Goal: Information Seeking & Learning: Learn about a topic

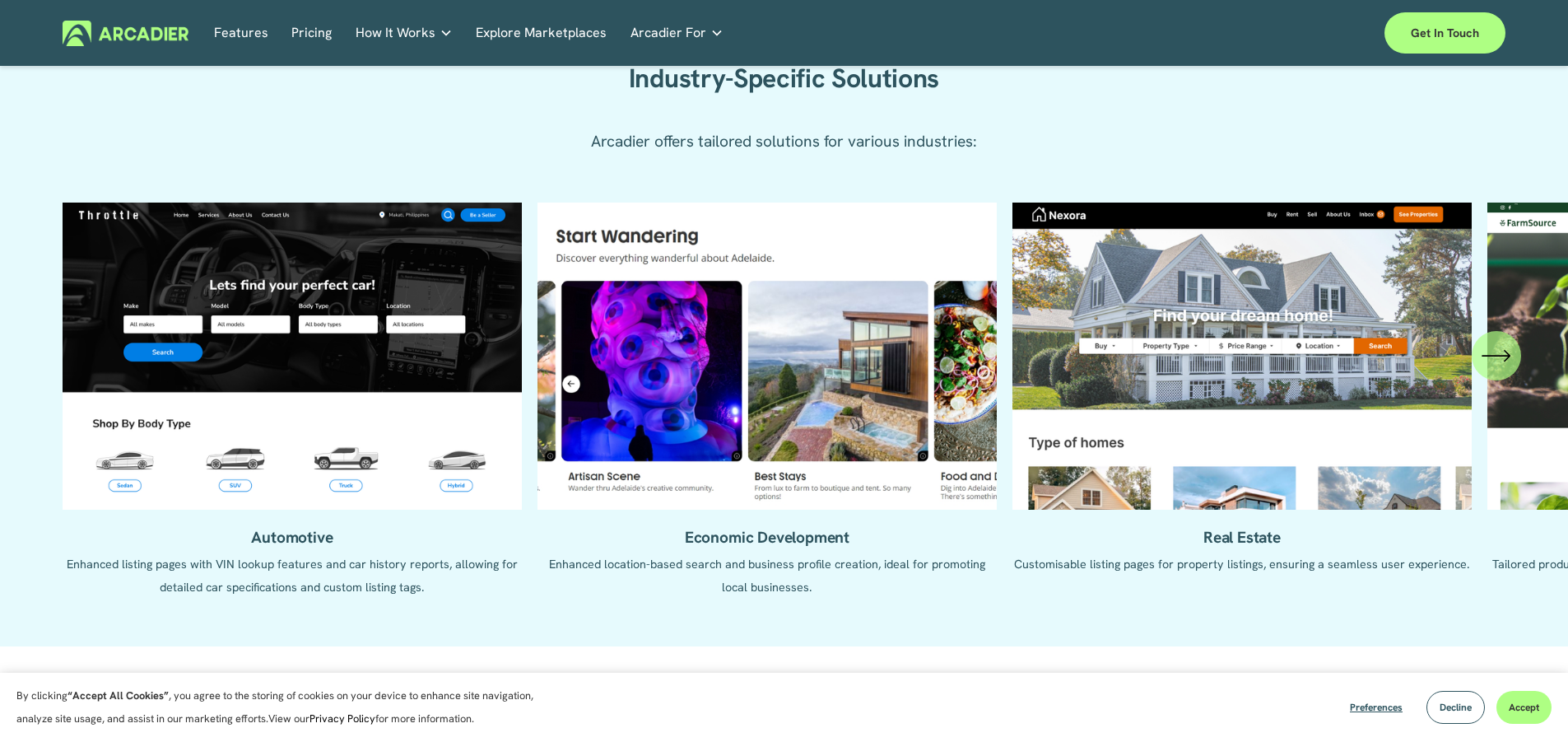
scroll to position [1565, 0]
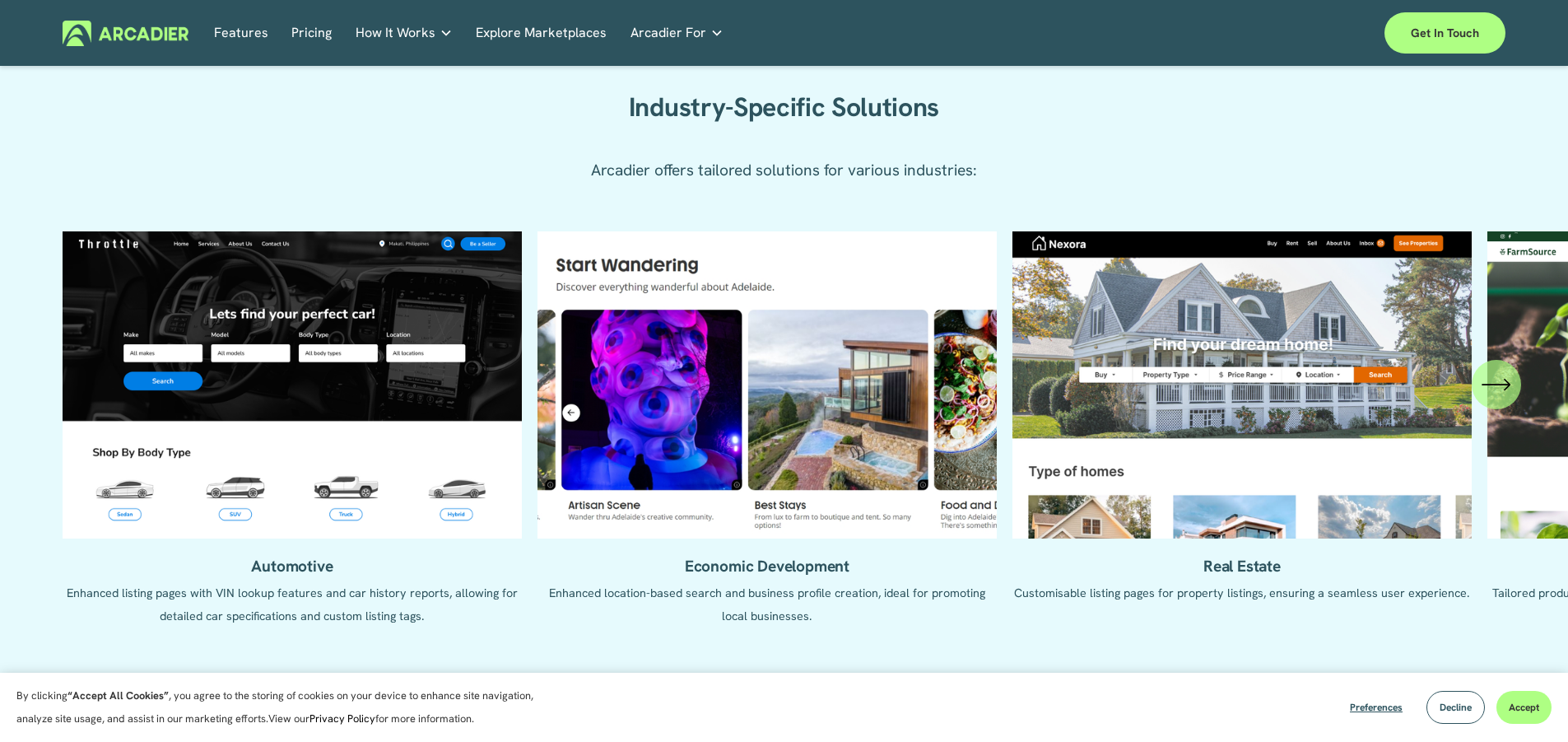
click at [1231, 574] on ul "Automotive Enhanced listing pages with VIN lookup features and car history repo…" at bounding box center [784, 440] width 1443 height 419
click at [1266, 550] on ul "Automotive Enhanced listing pages with VIN lookup features and car history repo…" at bounding box center [784, 440] width 1443 height 419
click at [1266, 458] on ul "Automotive Enhanced listing pages with VIN lookup features and car history repo…" at bounding box center [784, 440] width 1443 height 419
click at [1508, 376] on icon "\a \a \a Next\a \a" at bounding box center [1496, 385] width 29 height 29
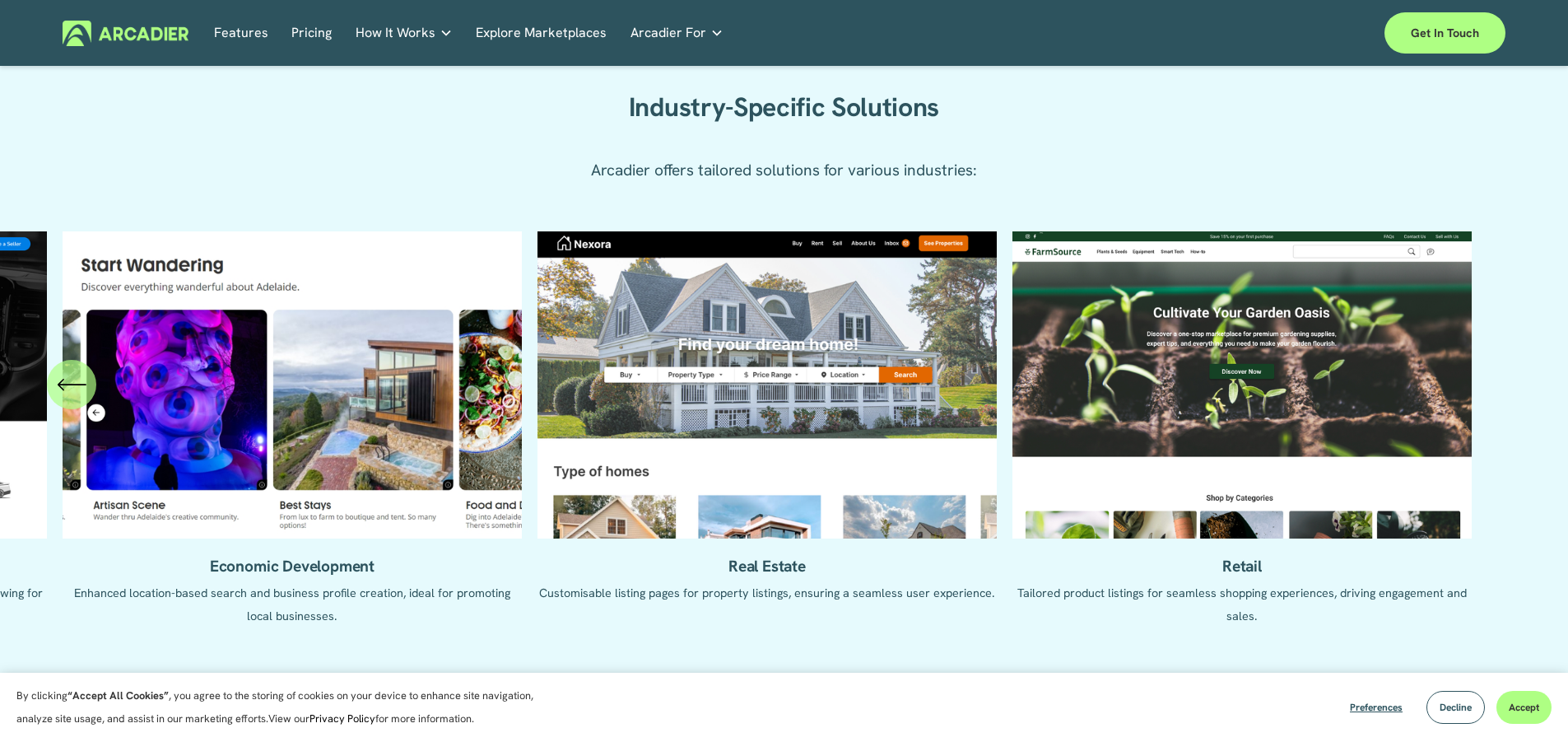
click at [800, 598] on ul "Automotive Enhanced listing pages with VIN lookup features and car history repo…" at bounding box center [784, 440] width 1443 height 419
click at [797, 526] on ul "Automotive Enhanced listing pages with VIN lookup features and car history repo…" at bounding box center [784, 440] width 1443 height 419
click at [772, 581] on ul "Automotive Enhanced listing pages with VIN lookup features and car history repo…" at bounding box center [784, 440] width 1443 height 419
click at [774, 576] on ul "Automotive Enhanced listing pages with VIN lookup features and car history repo…" at bounding box center [784, 440] width 1443 height 419
click at [779, 592] on ul "Automotive Enhanced listing pages with VIN lookup features and car history repo…" at bounding box center [784, 440] width 1443 height 419
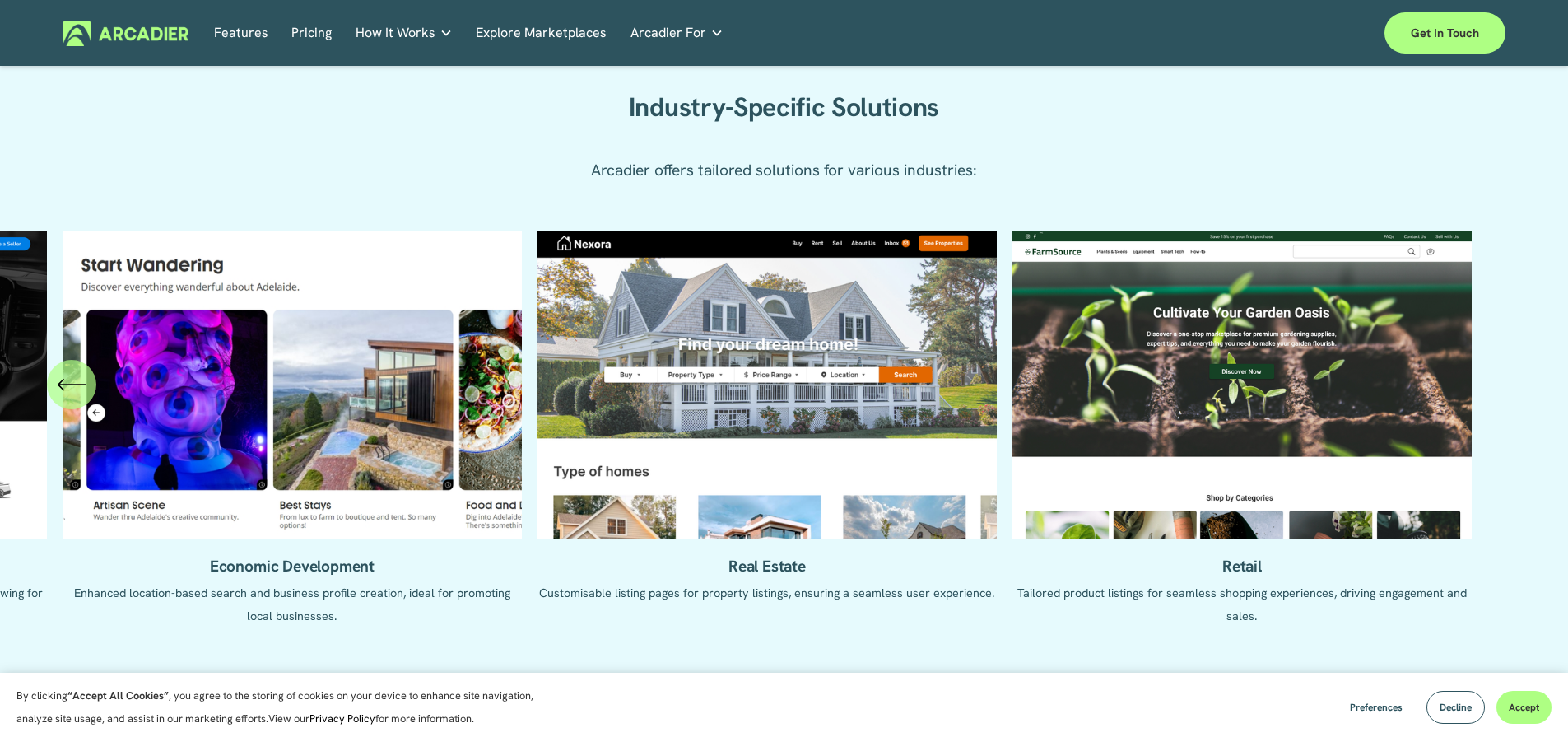
click at [779, 592] on ul "Automotive Enhanced listing pages with VIN lookup features and car history repo…" at bounding box center [784, 440] width 1443 height 419
click at [786, 455] on ul "Automotive Enhanced listing pages with VIN lookup features and car history repo…" at bounding box center [784, 440] width 1443 height 419
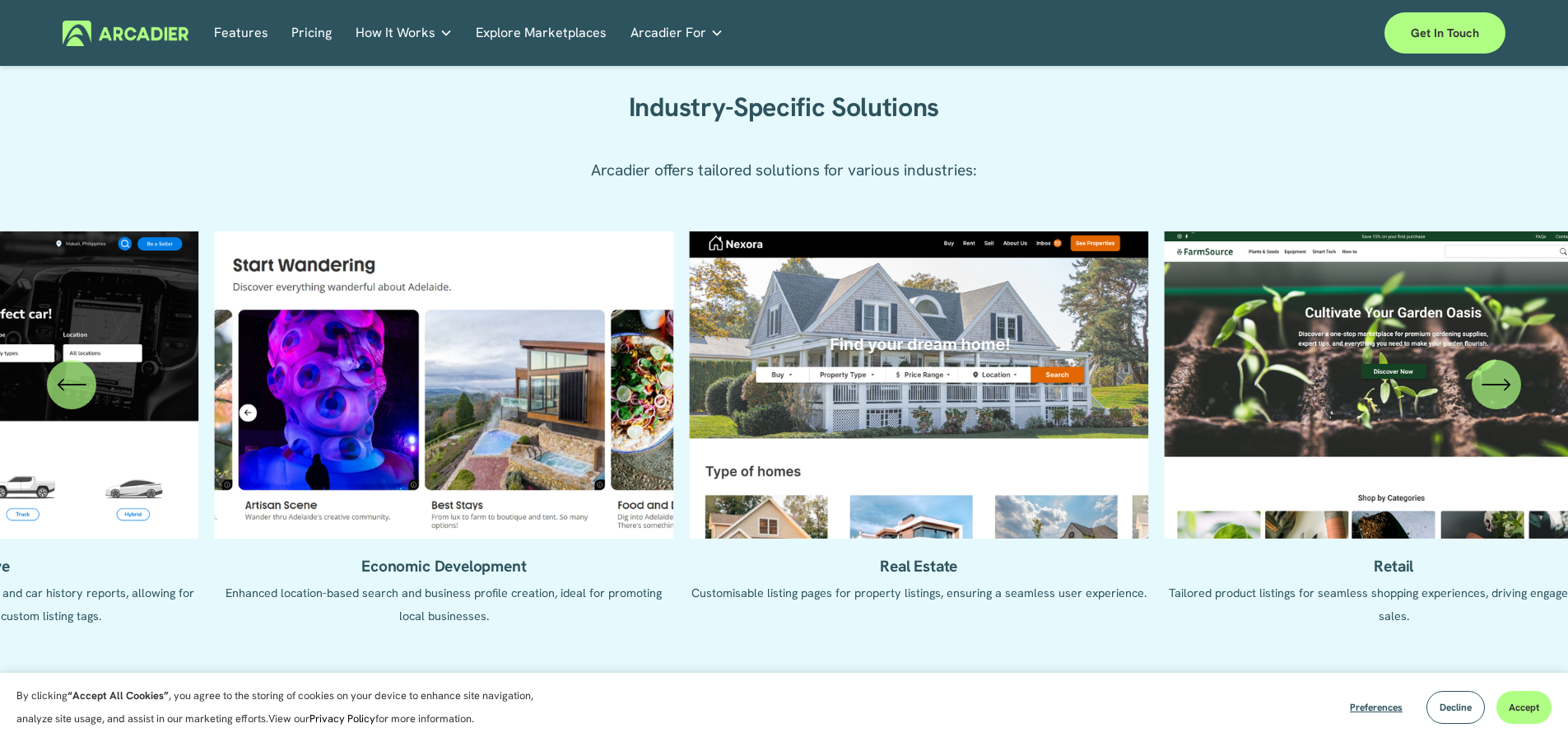
drag, startPoint x: 676, startPoint y: 392, endPoint x: 900, endPoint y: 398, distance: 224.1
click at [900, 398] on ul "Automotive Enhanced listing pages with VIN lookup features and car history repo…" at bounding box center [784, 440] width 1443 height 419
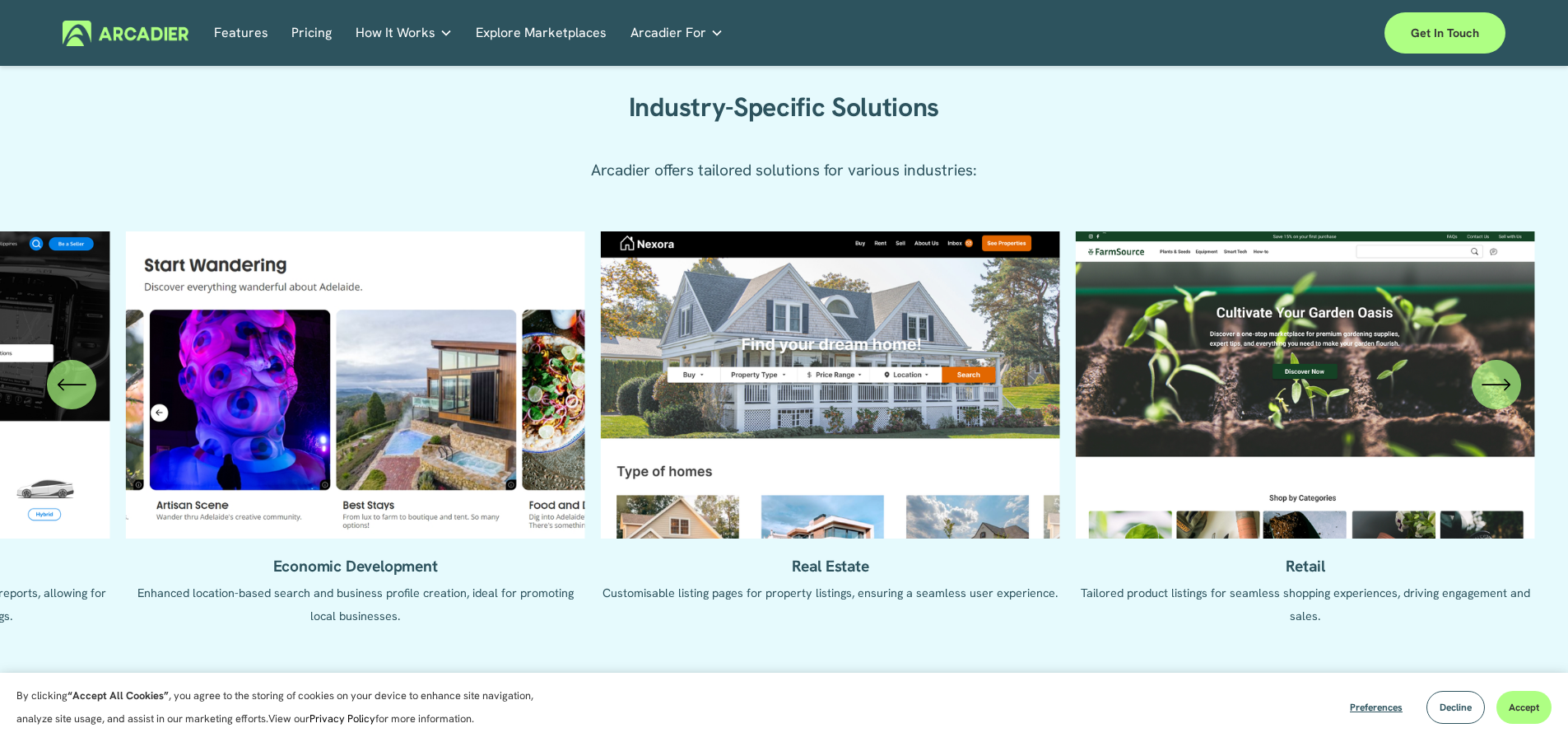
drag, startPoint x: 1113, startPoint y: 404, endPoint x: 91, endPoint y: 409, distance: 1022.0
click at [88, 409] on div "Automotive Enhanced listing pages with VIN lookup features and car history repo…" at bounding box center [784, 440] width 1568 height 419
click at [245, 34] on link "Features" at bounding box center [241, 33] width 55 height 25
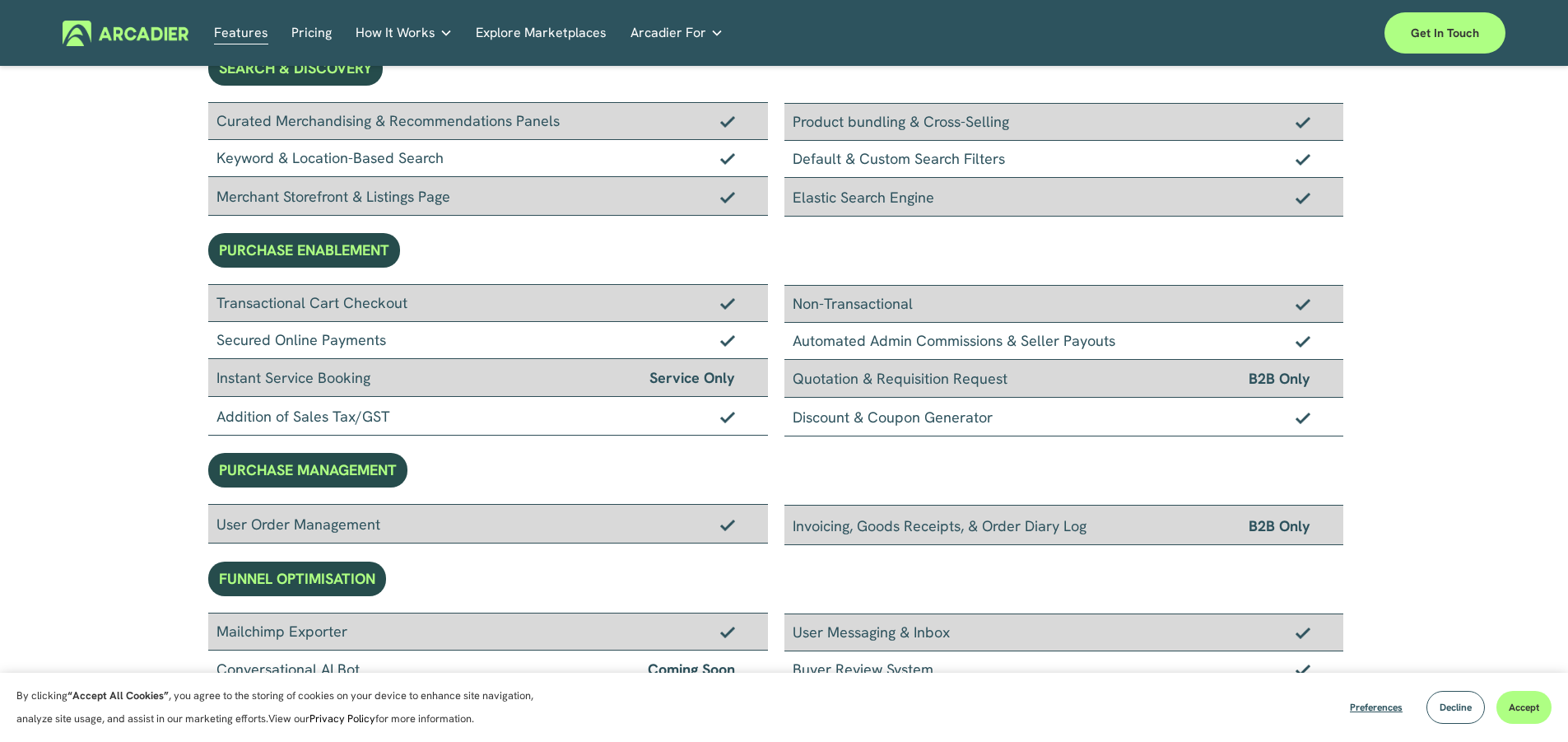
scroll to position [741, 0]
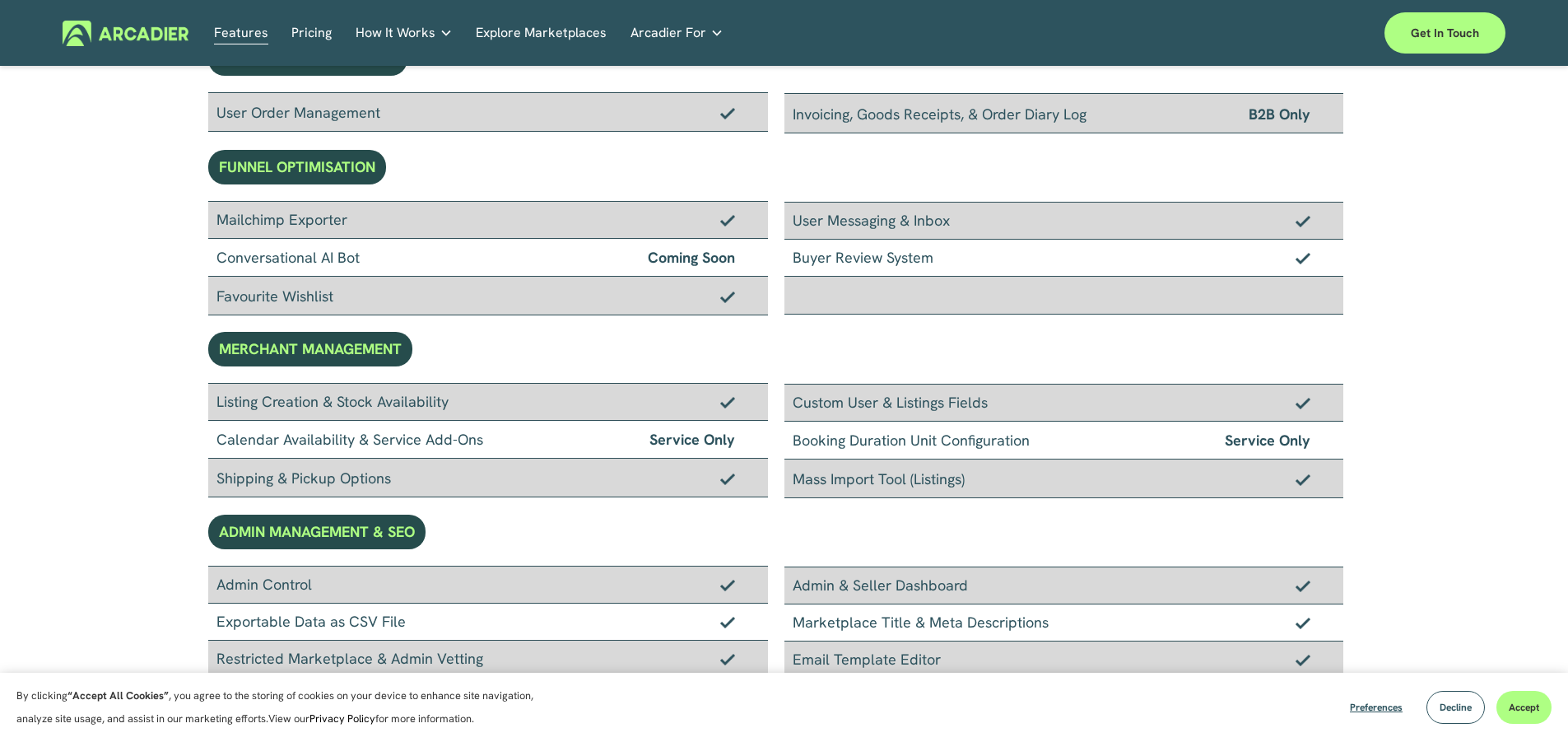
click at [302, 24] on link "Pricing" at bounding box center [311, 33] width 40 height 25
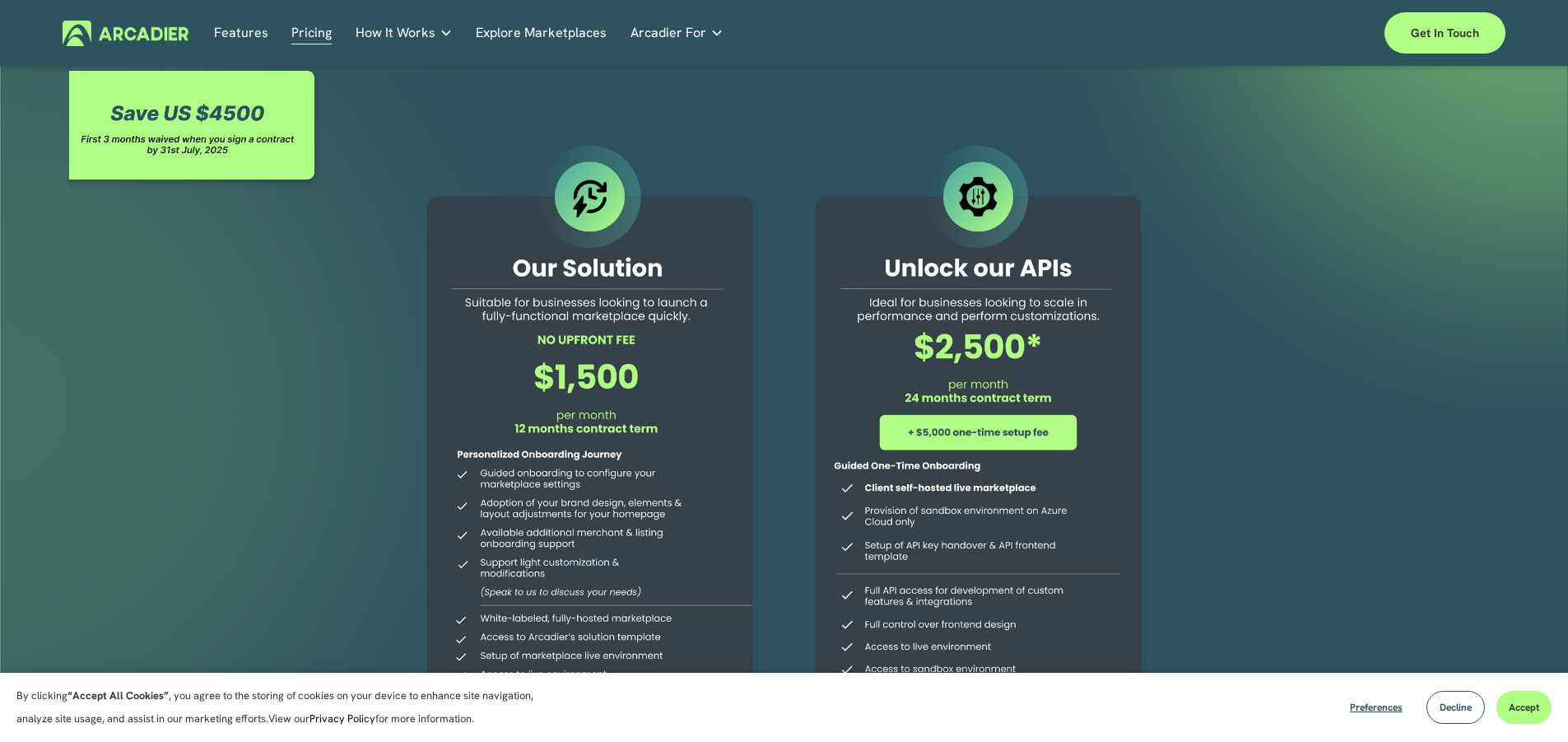
click at [621, 274] on div at bounding box center [589, 474] width 376 height 669
click at [560, 172] on div at bounding box center [589, 474] width 376 height 669
click at [181, 120] on div at bounding box center [195, 128] width 253 height 124
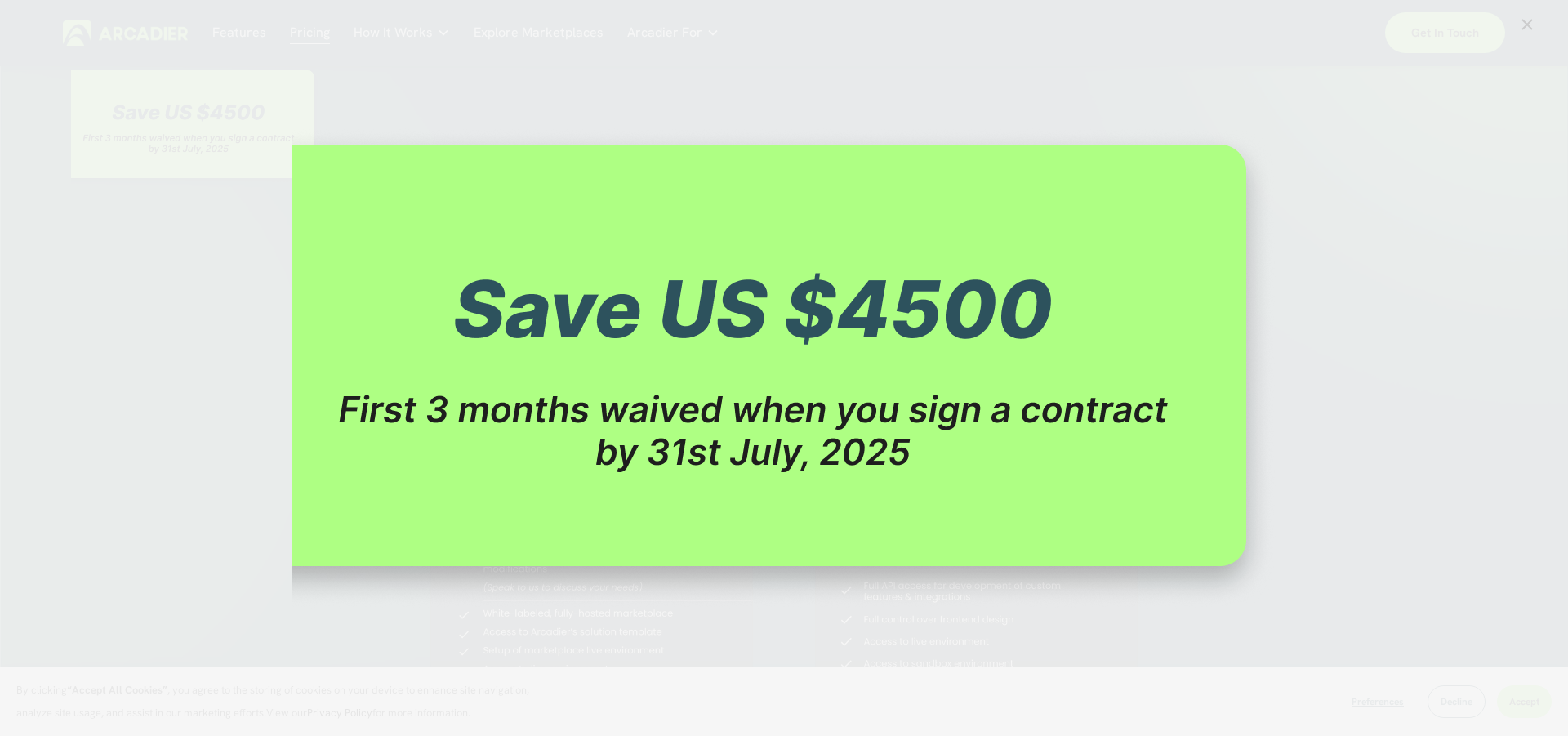
click at [166, 440] on div "Image" at bounding box center [783, 368] width 1505 height 707
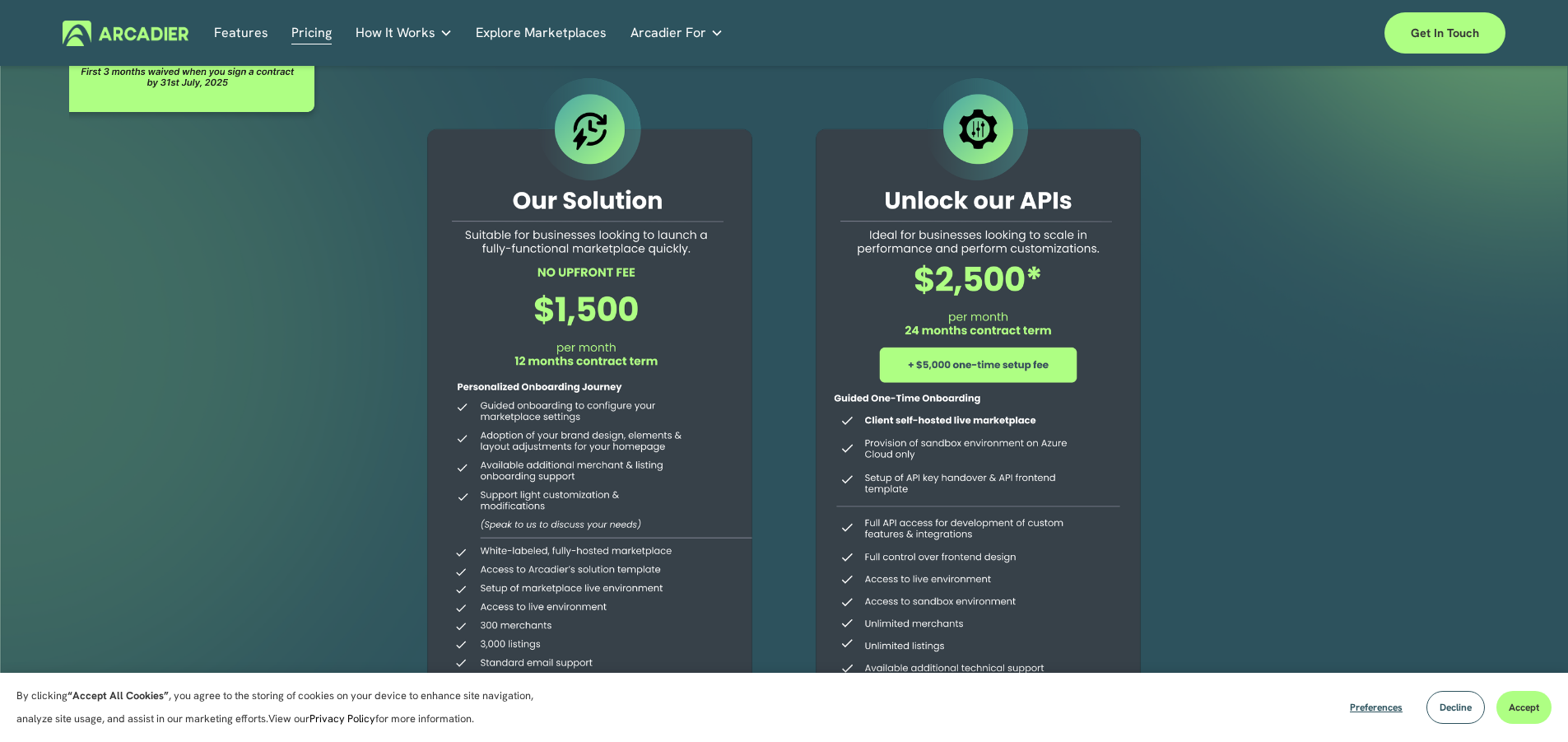
scroll to position [82, 0]
